Goal: Information Seeking & Learning: Learn about a topic

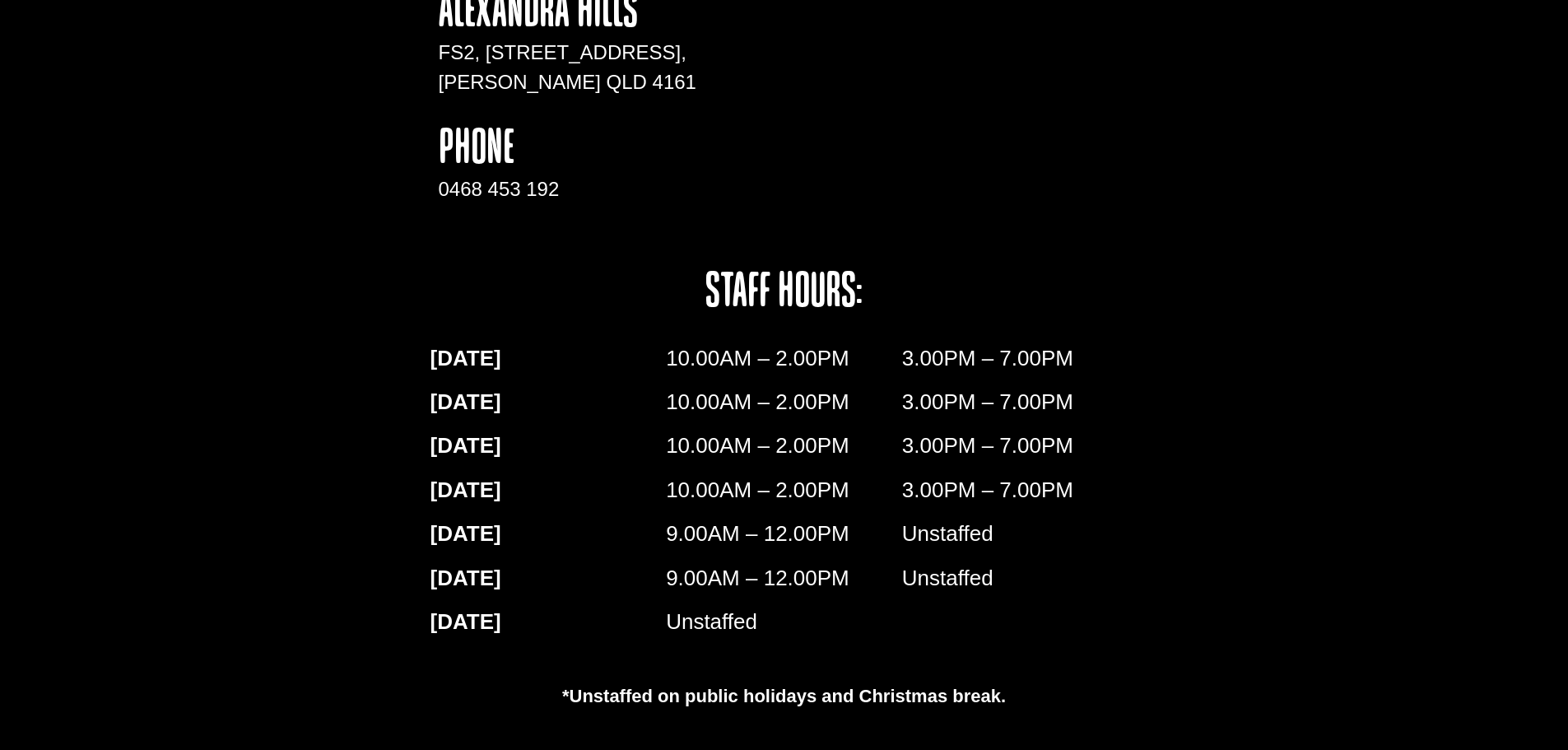
scroll to position [1976, 0]
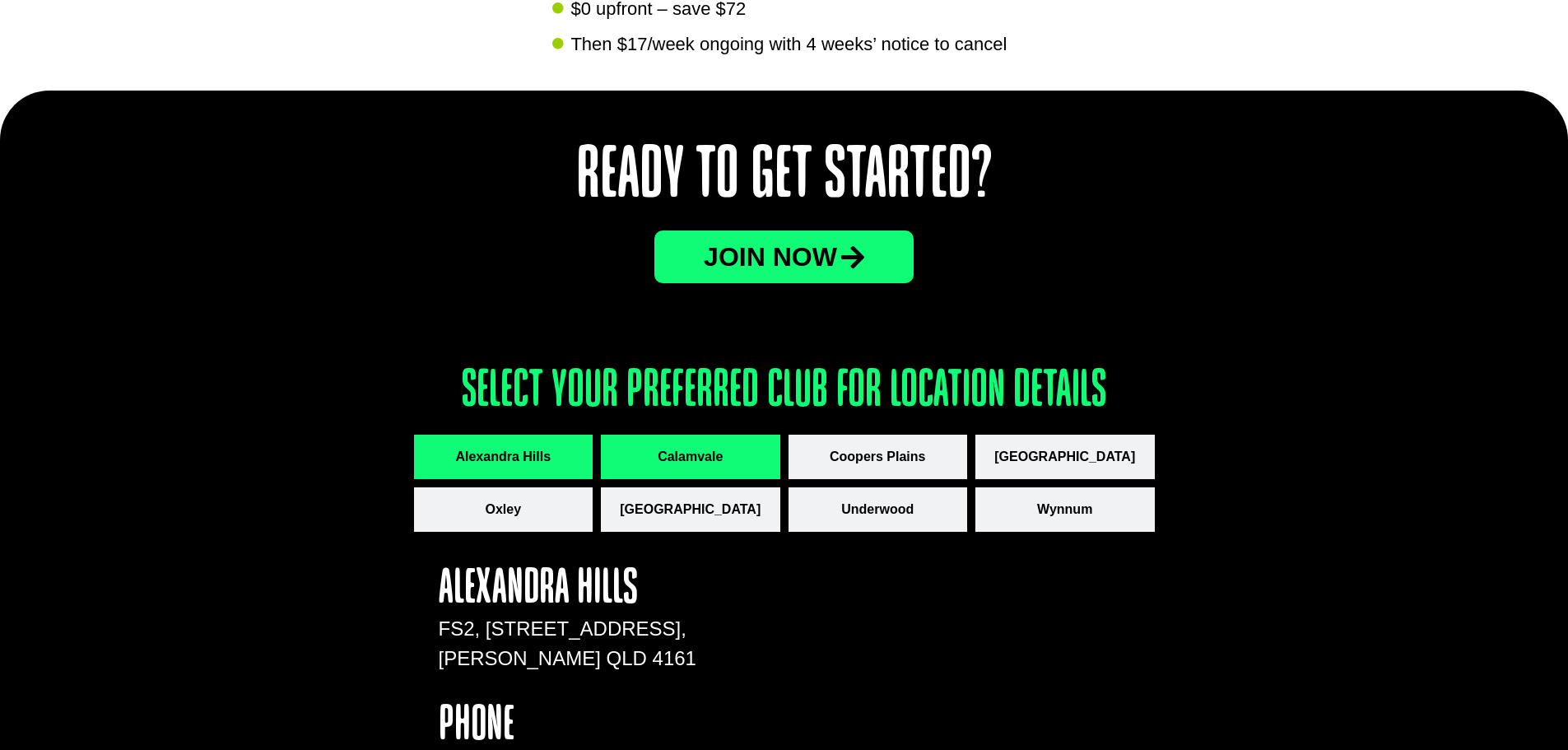
click at [701, 465] on span "Calamvale" at bounding box center [690, 456] width 65 height 20
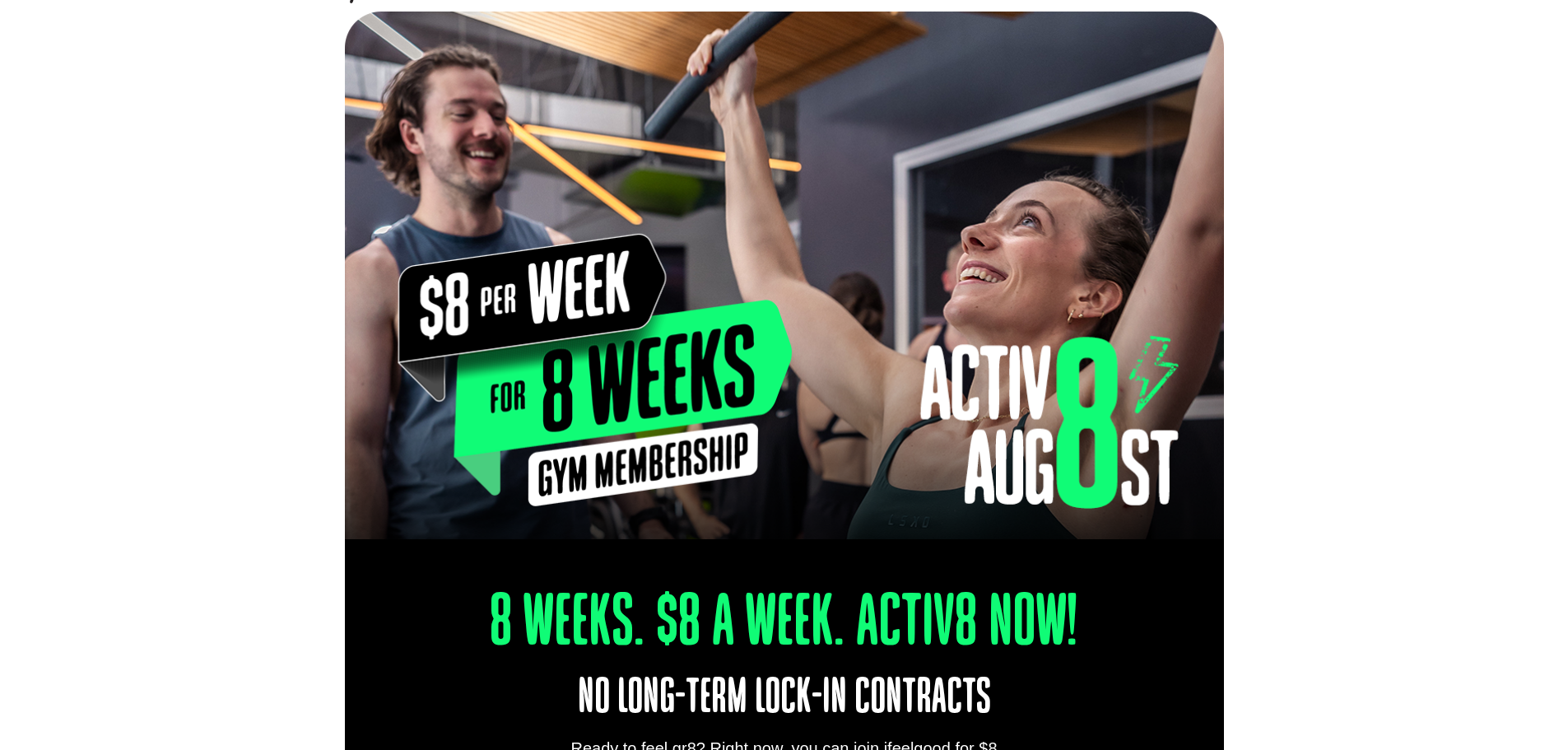
scroll to position [0, 0]
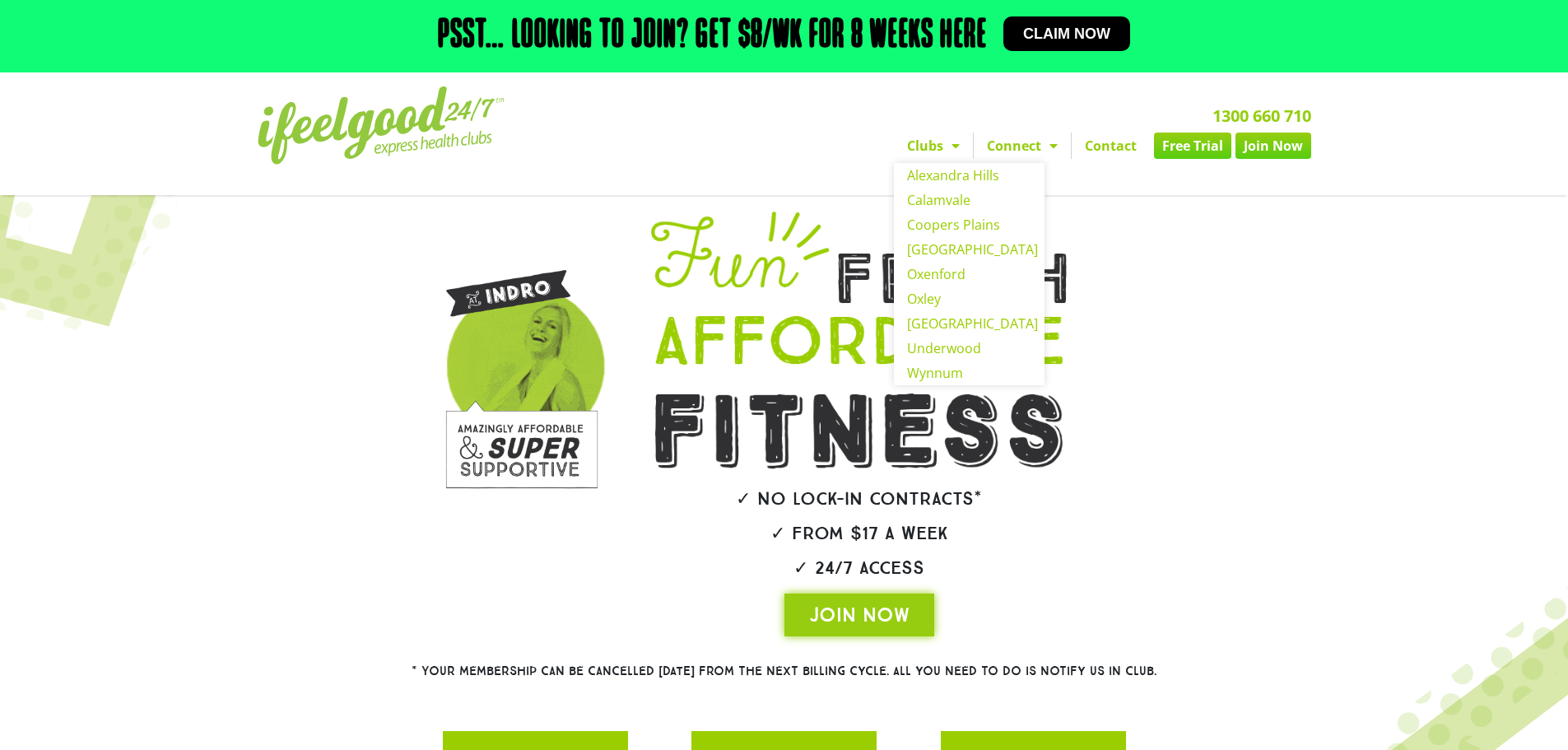
click at [931, 147] on link "Clubs" at bounding box center [933, 146] width 79 height 26
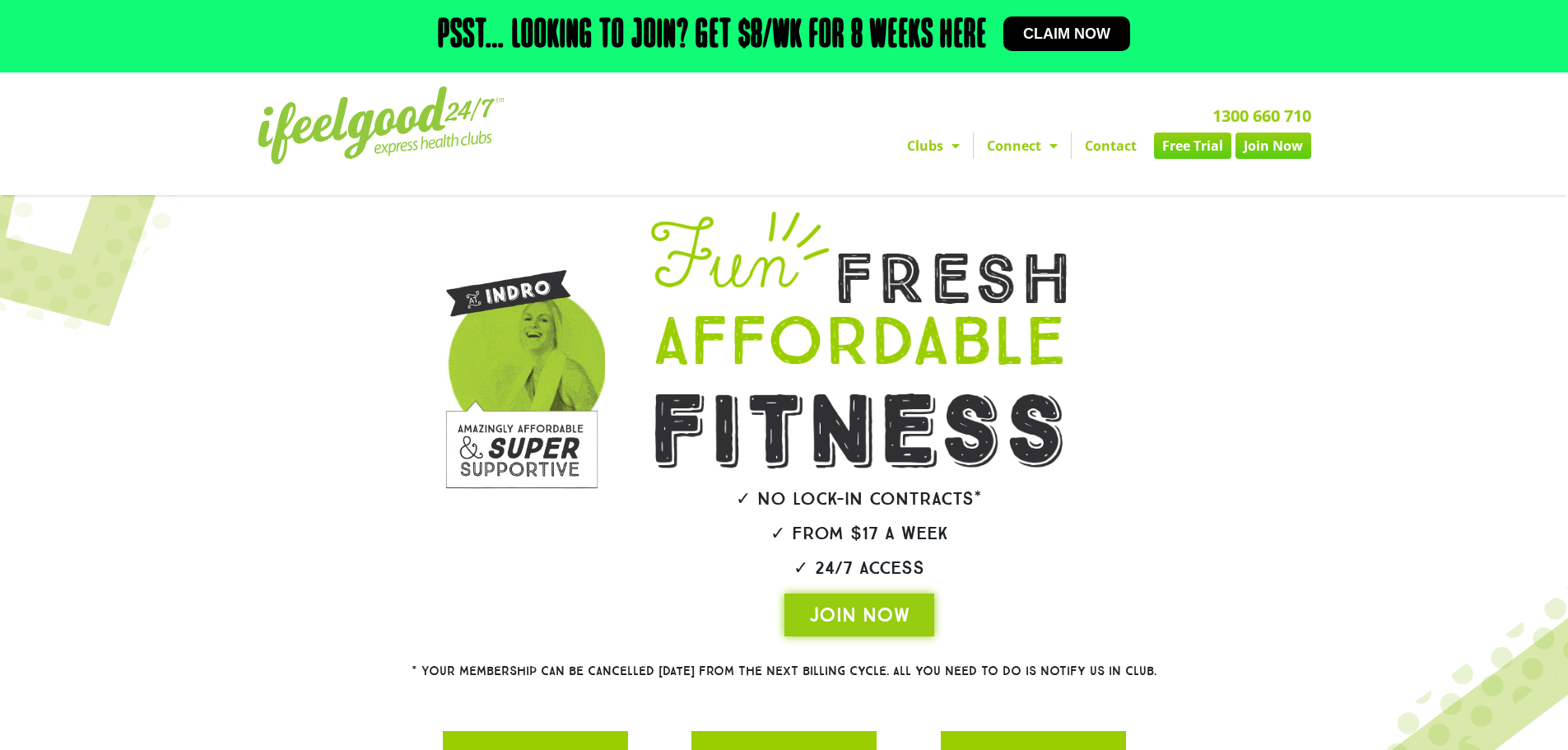
click at [933, 147] on link "Clubs" at bounding box center [933, 146] width 79 height 26
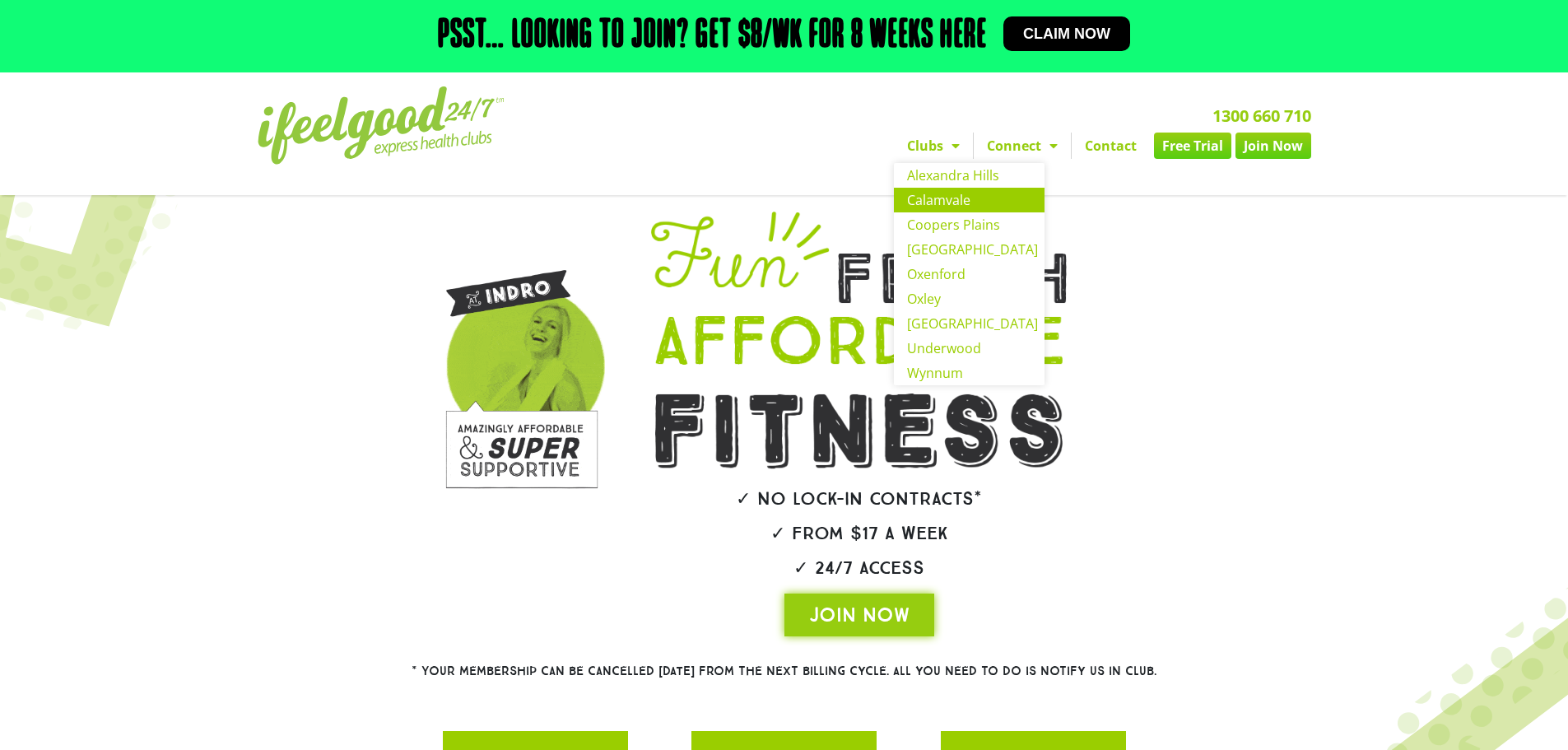
click at [951, 209] on link "Calamvale" at bounding box center [969, 200] width 150 height 24
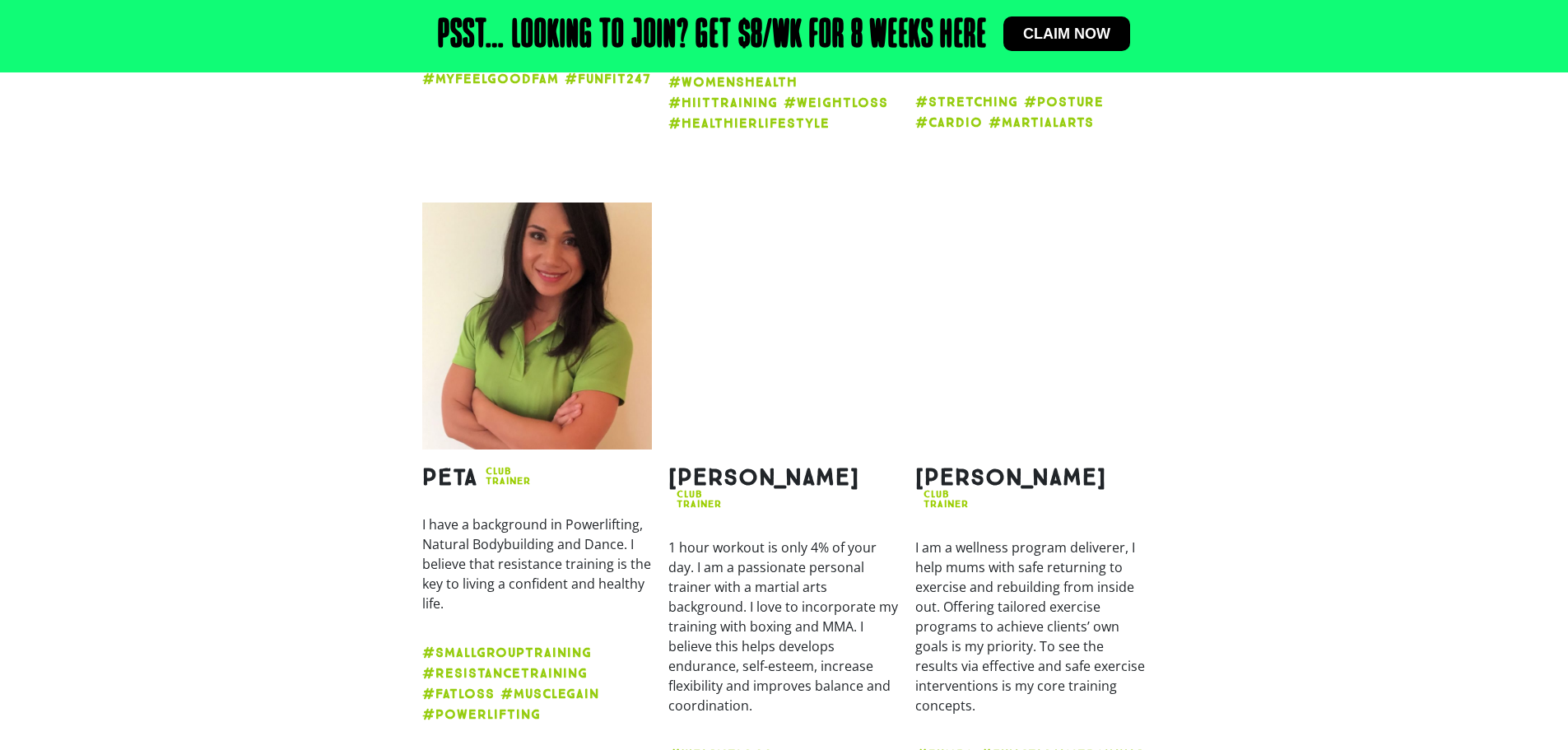
scroll to position [2502, 0]
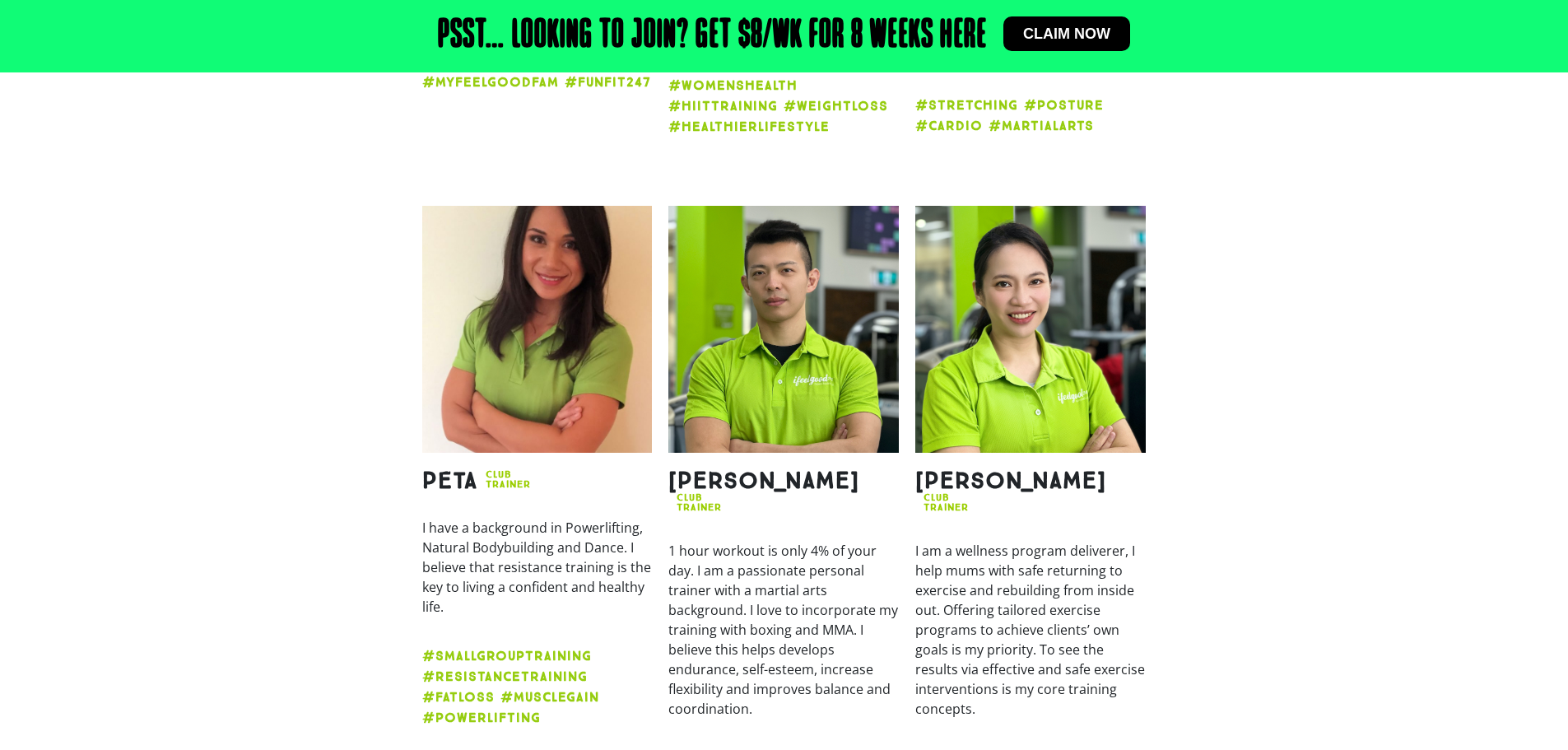
click at [648, 337] on img at bounding box center [538, 329] width 231 height 247
click at [556, 357] on img at bounding box center [538, 329] width 231 height 247
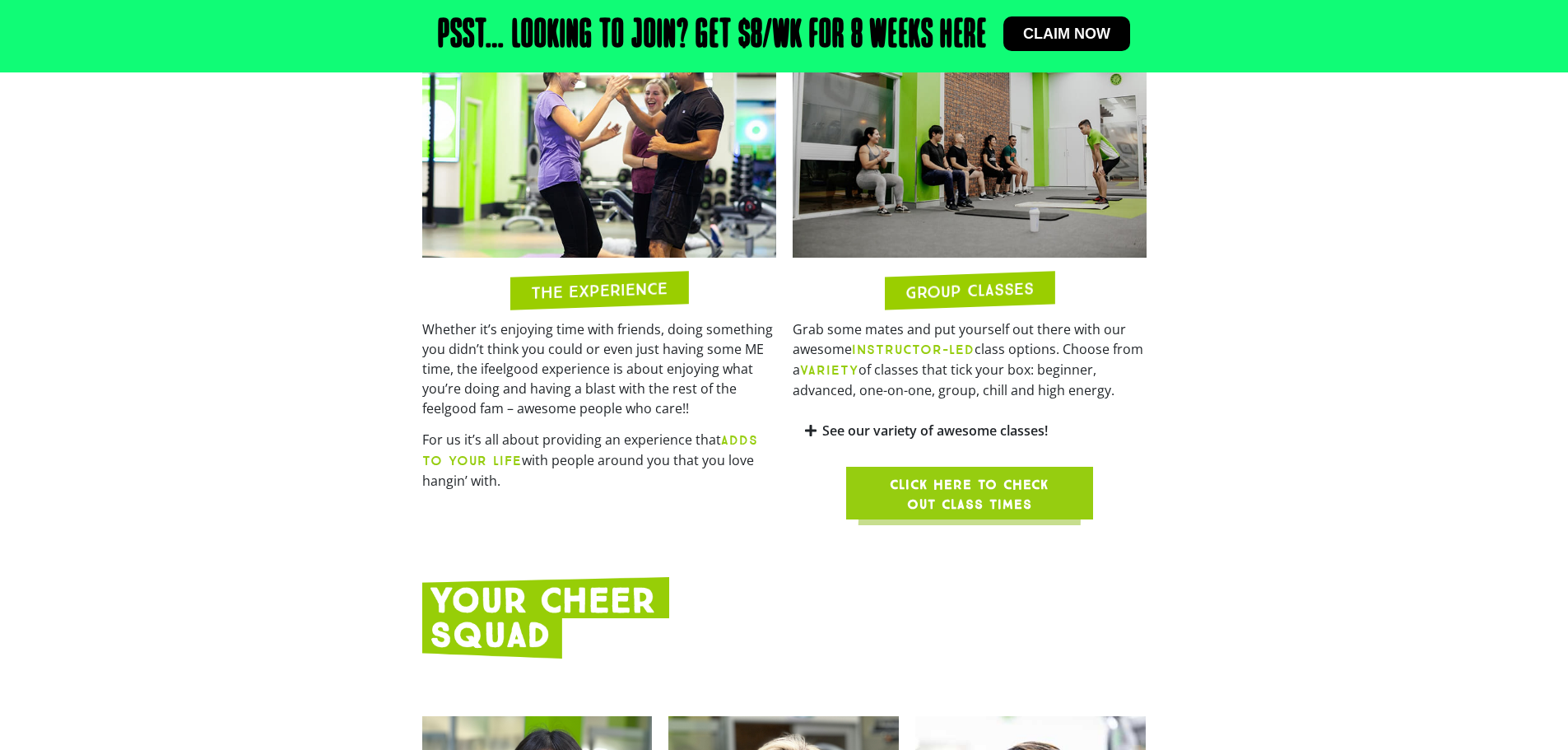
scroll to position [1267, 0]
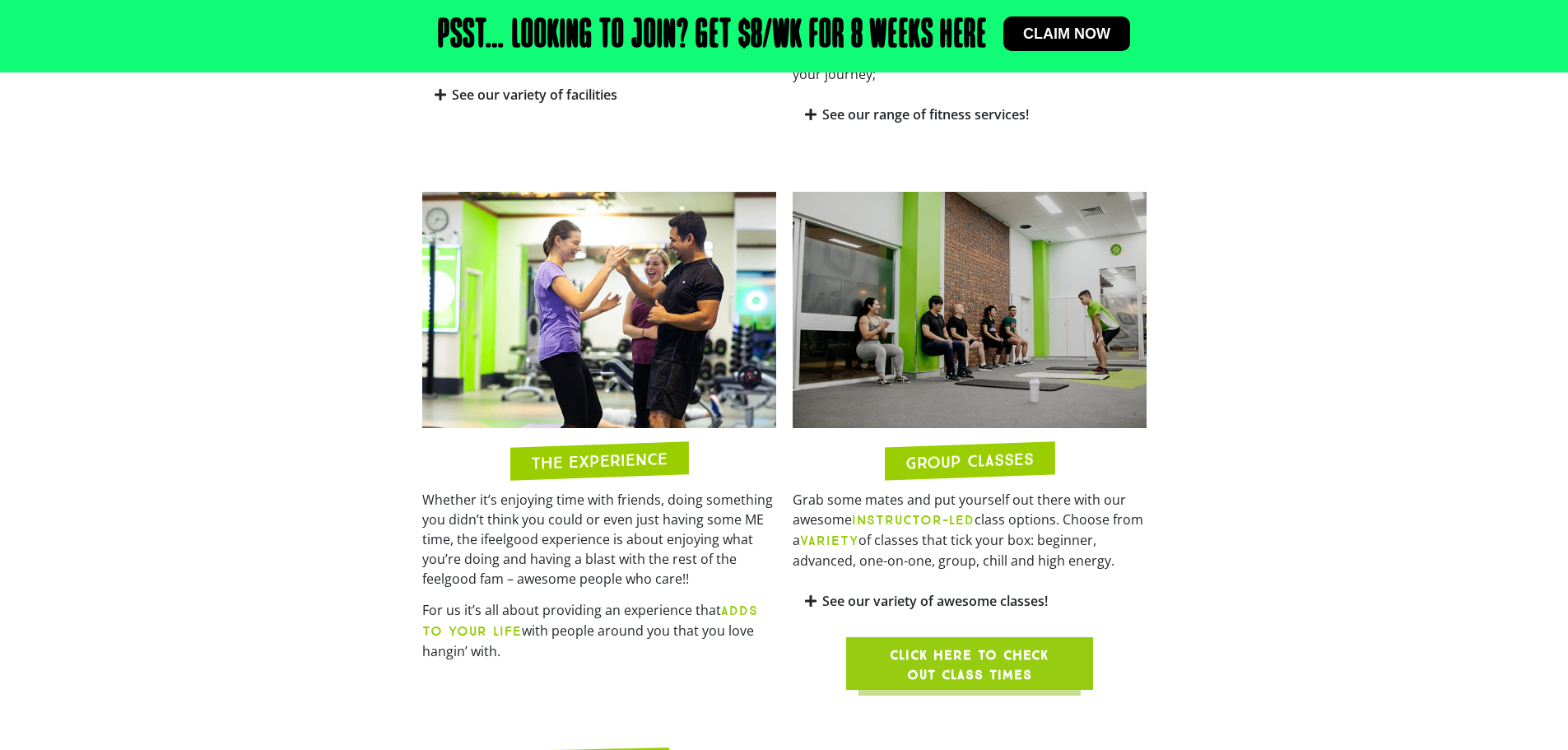
click at [967, 647] on span "Click here to check out class times" at bounding box center [969, 664] width 168 height 39
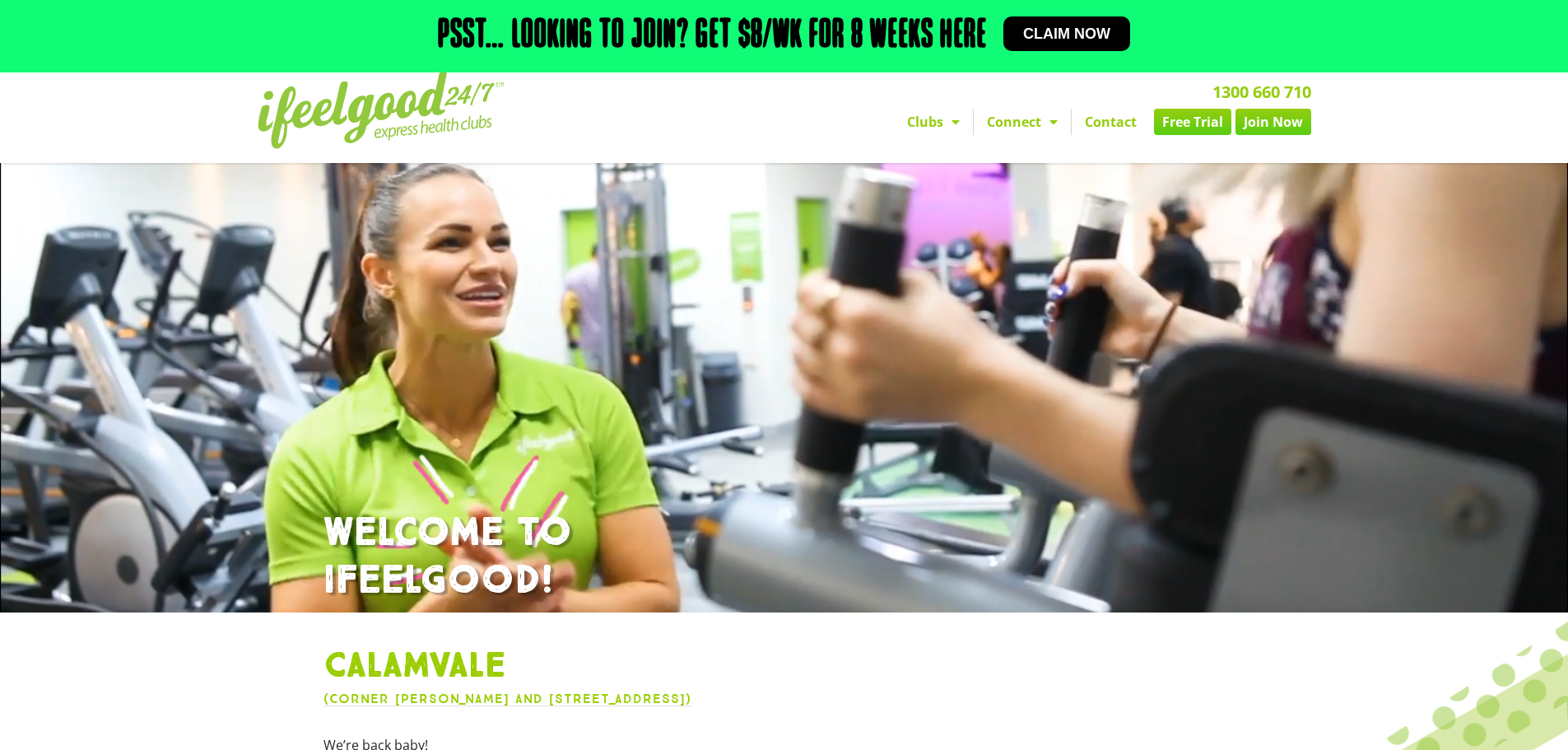
scroll to position [0, 0]
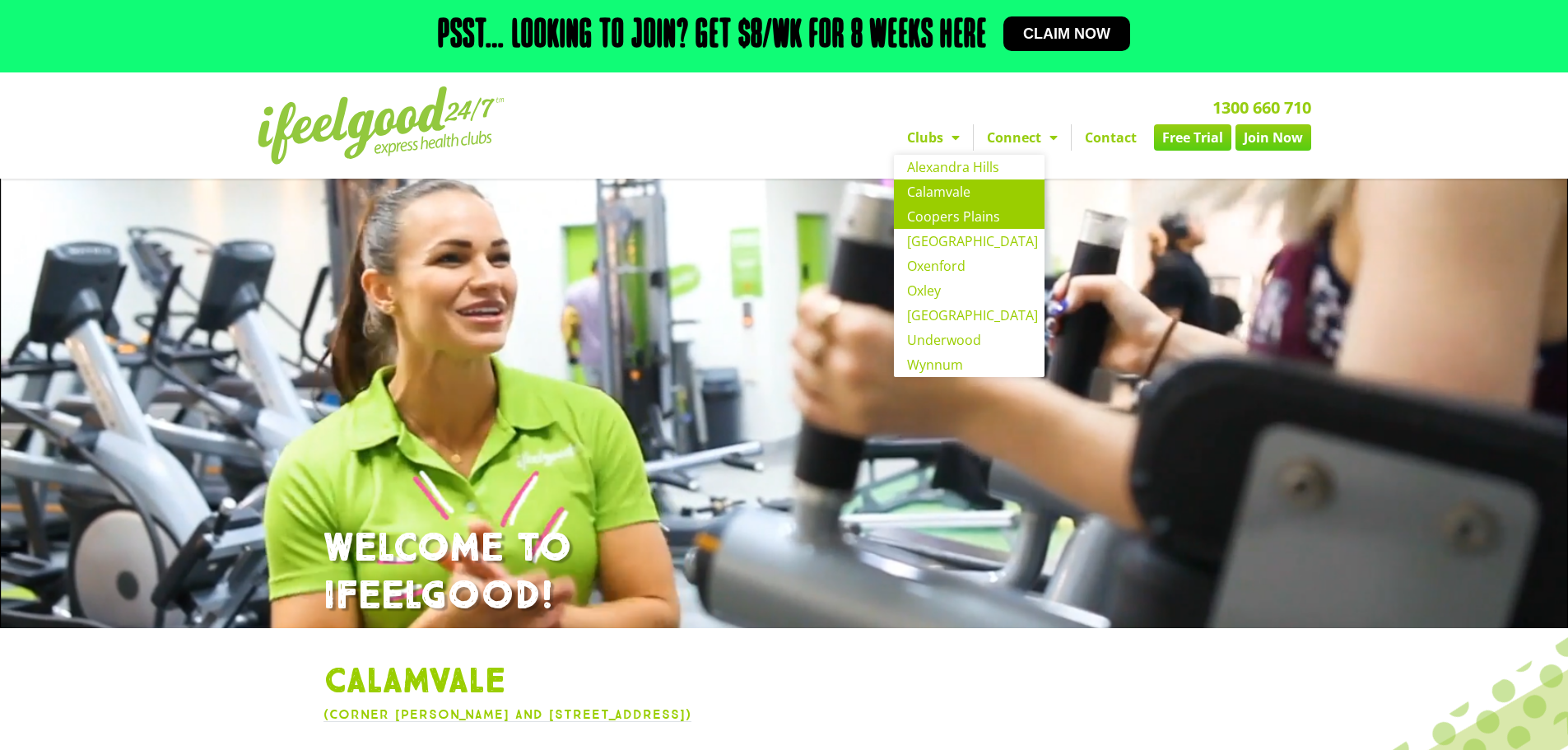
click at [941, 225] on link "Coopers Plains" at bounding box center [969, 217] width 150 height 24
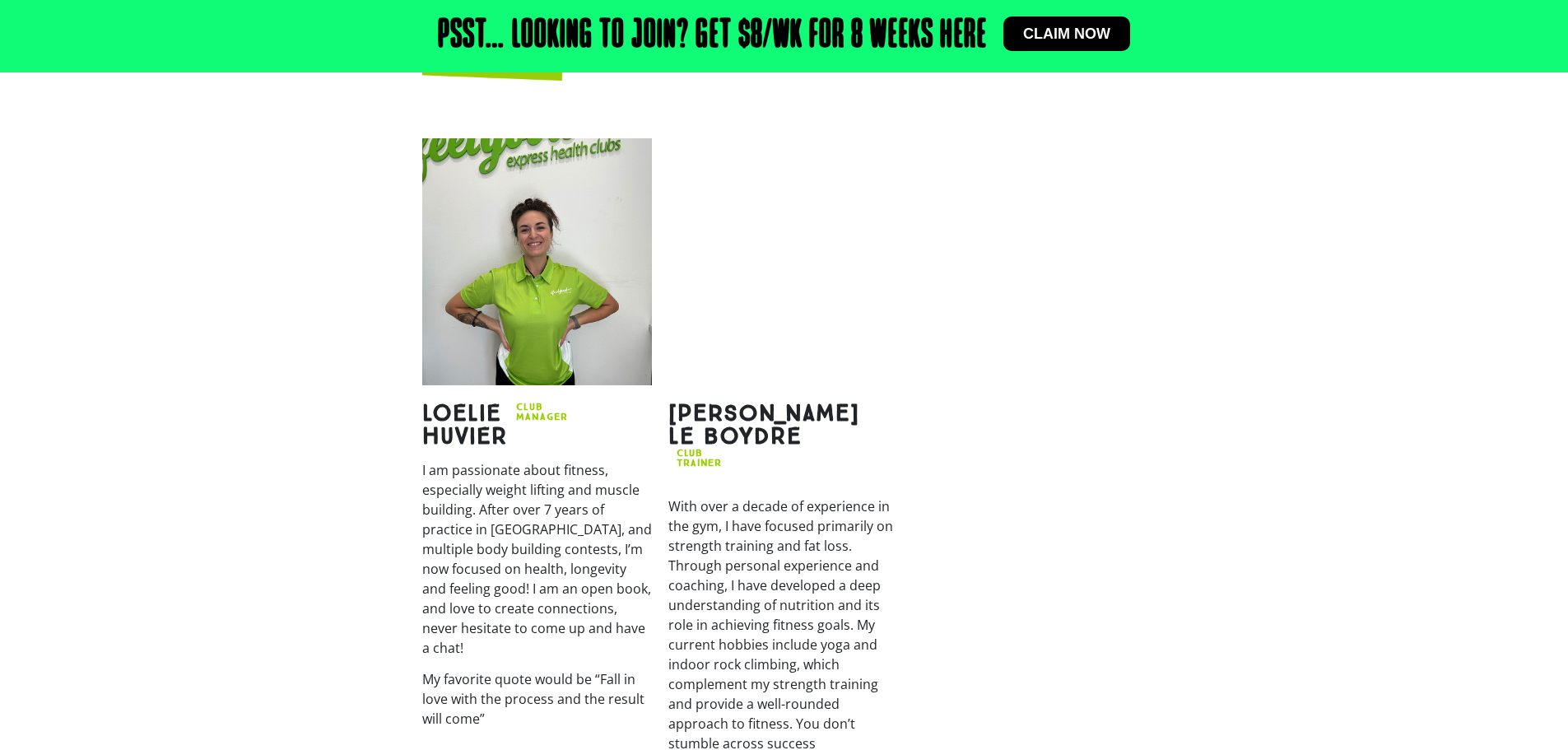
scroll to position [2140, 0]
